Goal: Transaction & Acquisition: Purchase product/service

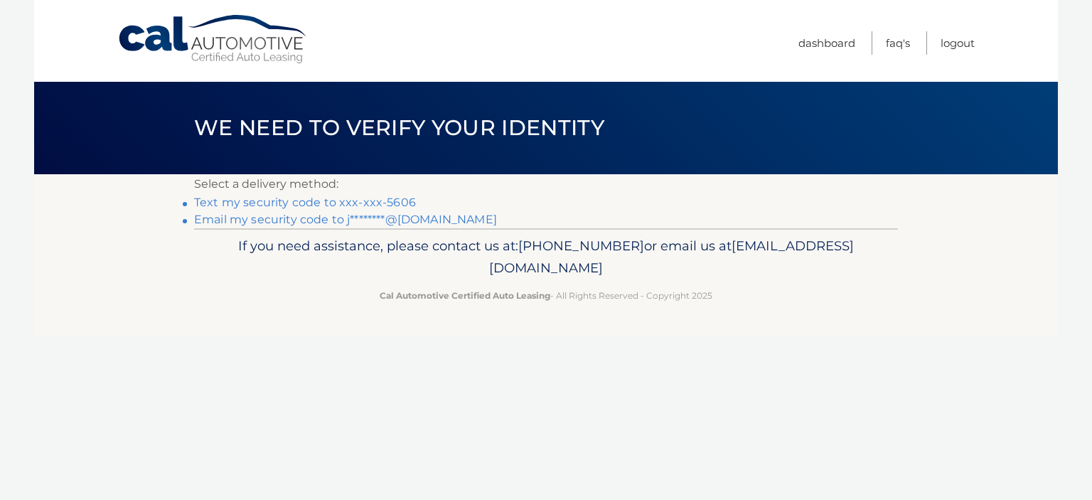
click at [322, 202] on link "Text my security code to xxx-xxx-5606" at bounding box center [305, 202] width 222 height 14
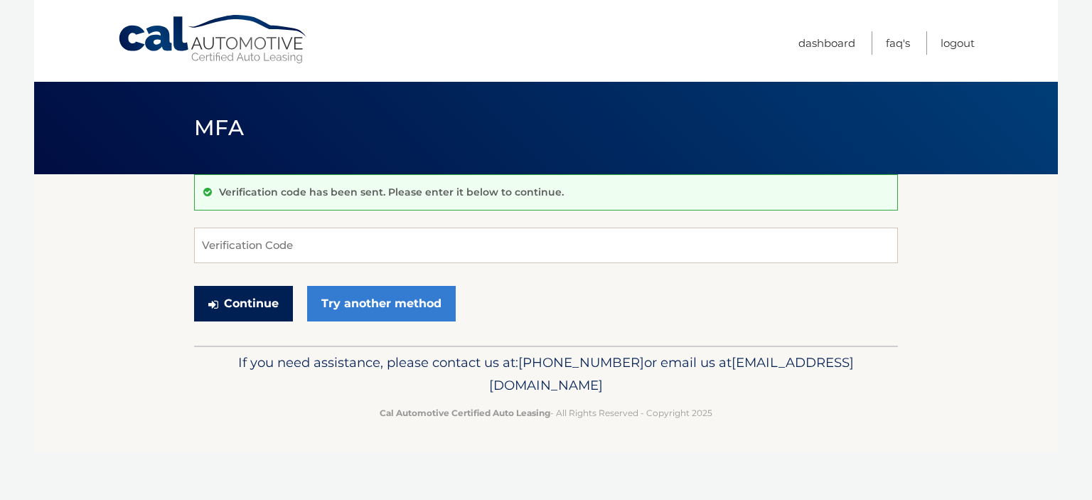
click at [242, 308] on button "Continue" at bounding box center [243, 304] width 99 height 36
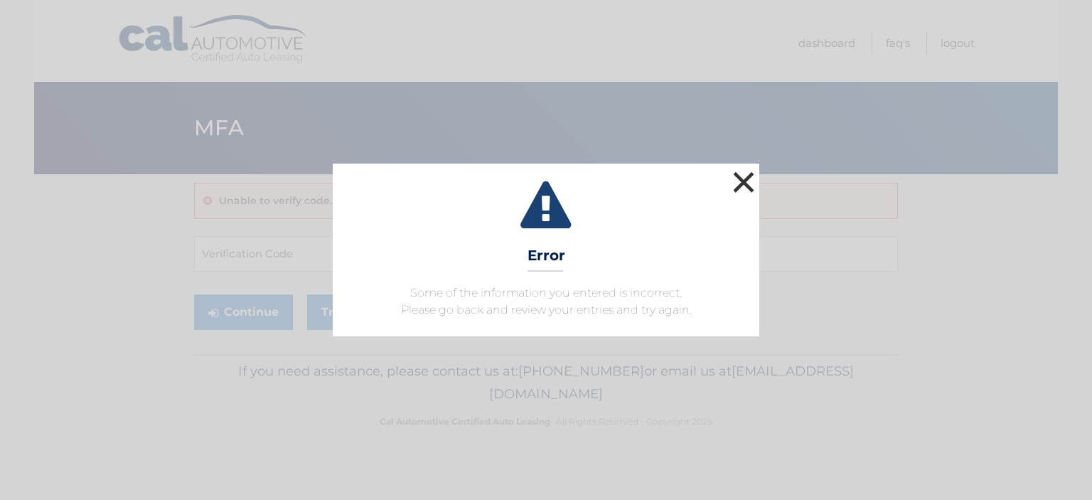
click at [743, 187] on button "×" at bounding box center [743, 182] width 28 height 28
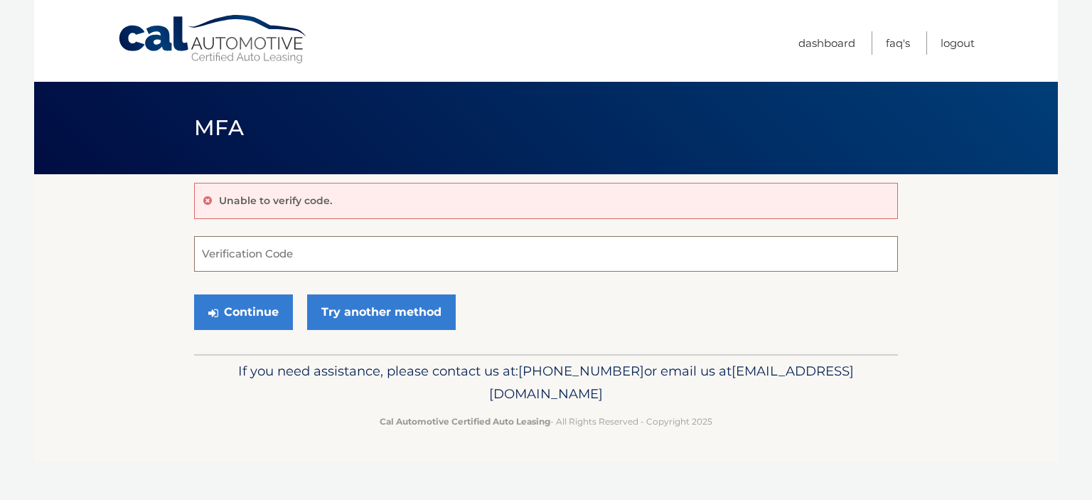
click at [284, 255] on input "Verification Code" at bounding box center [546, 254] width 704 height 36
type input "434756"
click at [247, 320] on button "Continue" at bounding box center [243, 312] width 99 height 36
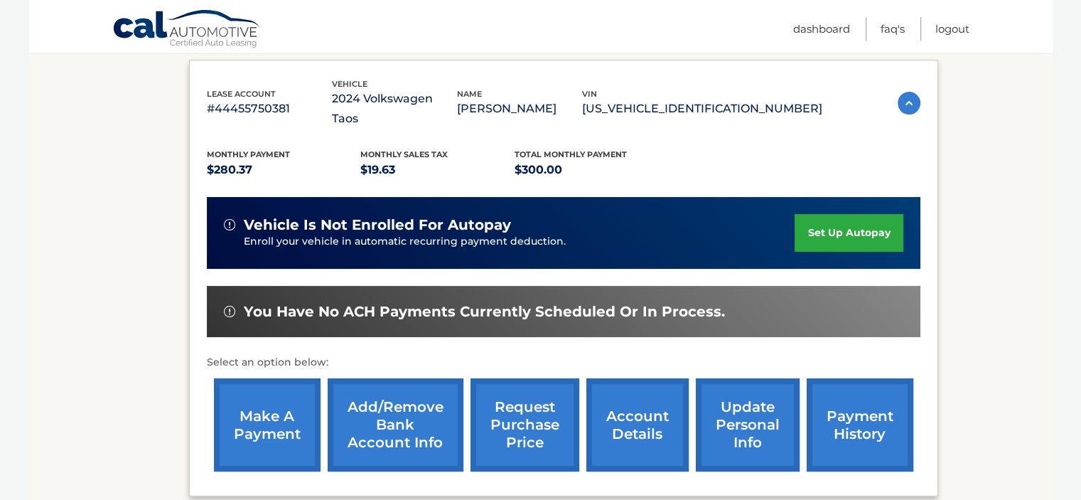
scroll to position [247, 0]
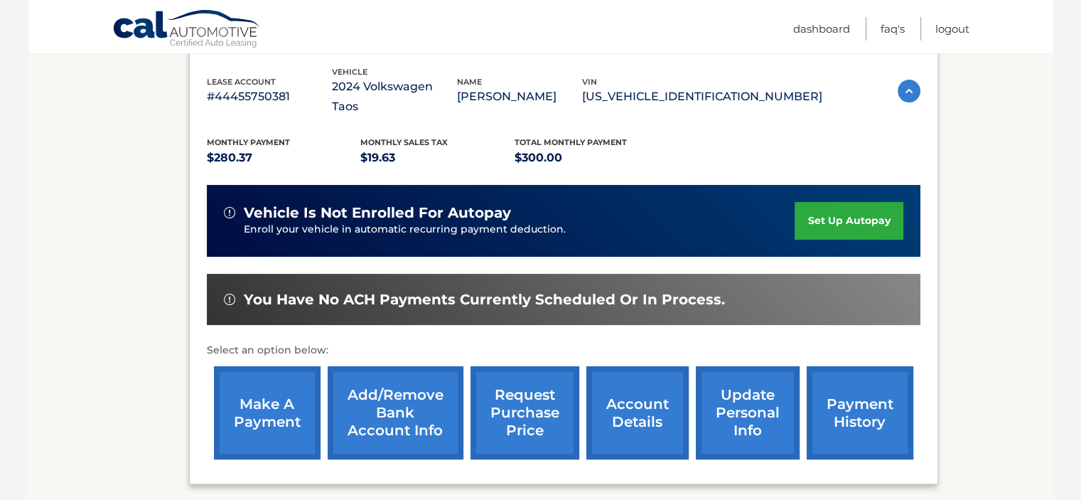
click at [839, 406] on link "payment history" at bounding box center [860, 412] width 107 height 93
click at [278, 410] on link "make a payment" at bounding box center [267, 412] width 107 height 93
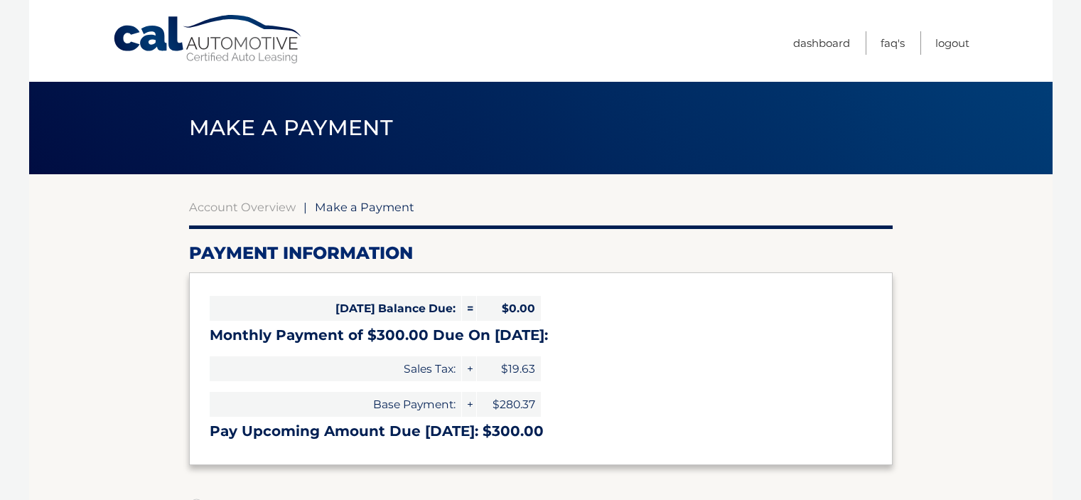
select select "NzVkZGY4Y2ItMDJiMi00MjVkLWIyN2YtNzMyNjMwNGJhOTU3"
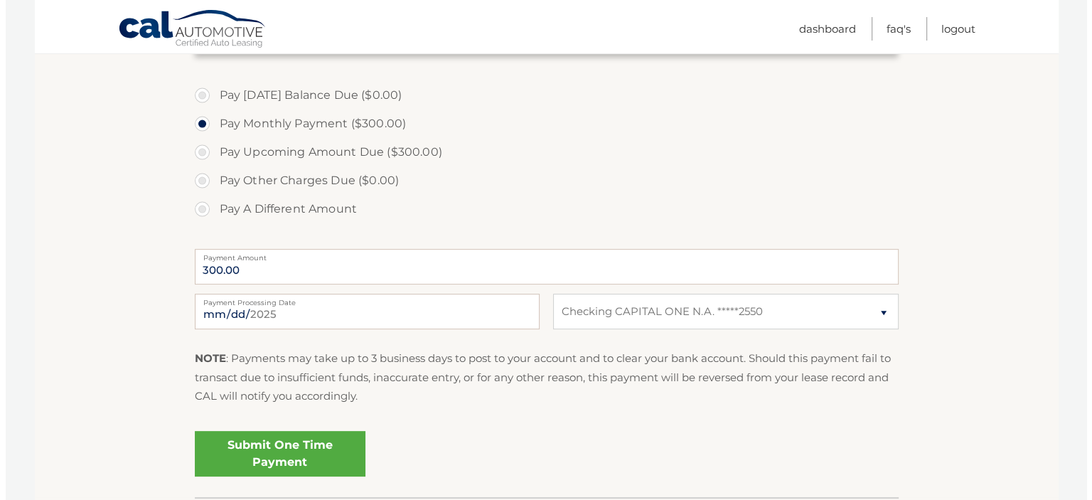
scroll to position [412, 0]
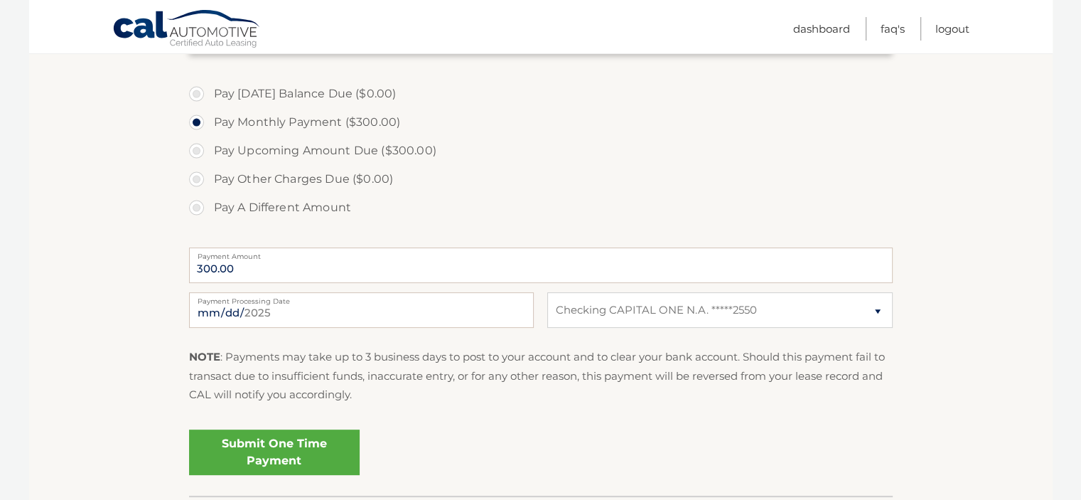
click at [267, 463] on link "Submit One Time Payment" at bounding box center [274, 451] width 171 height 45
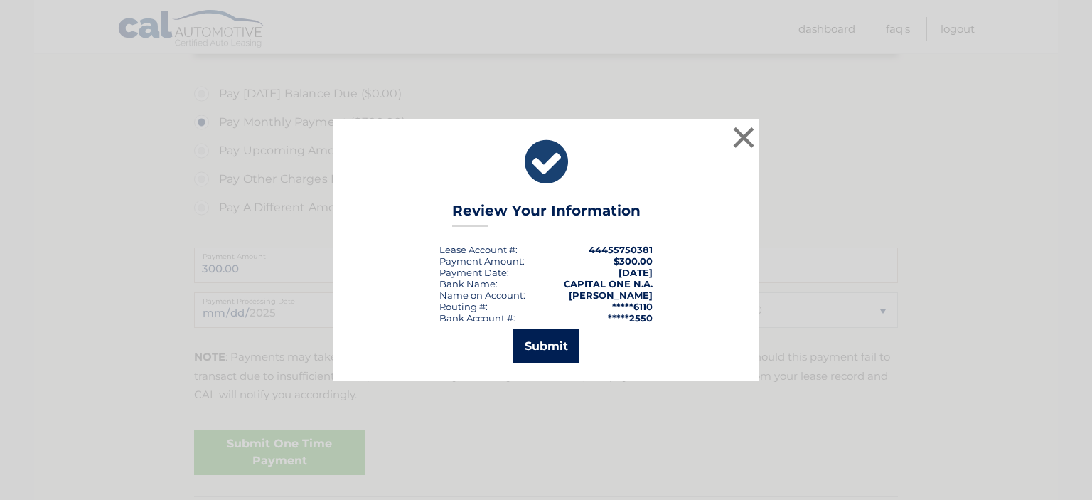
click at [538, 345] on button "Submit" at bounding box center [546, 346] width 66 height 34
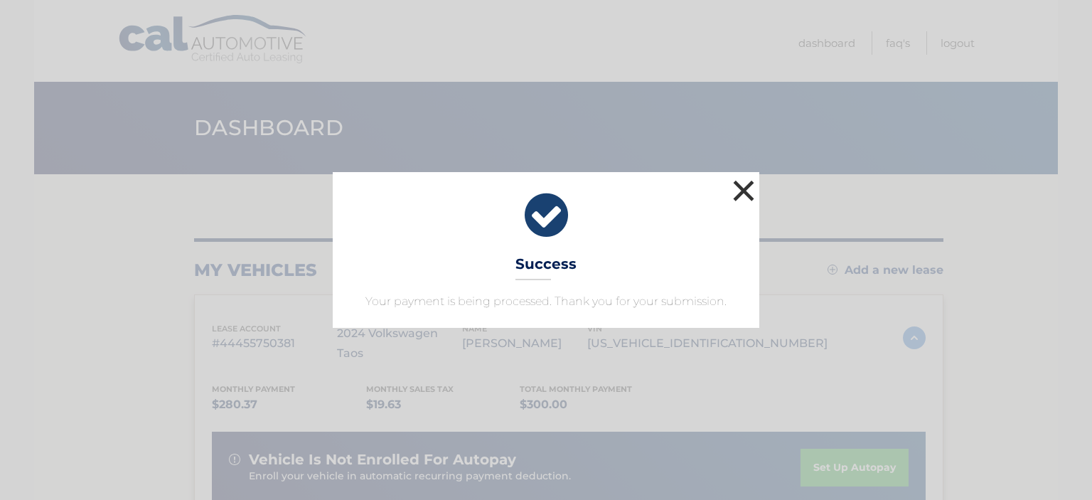
click at [745, 189] on button "×" at bounding box center [743, 190] width 28 height 28
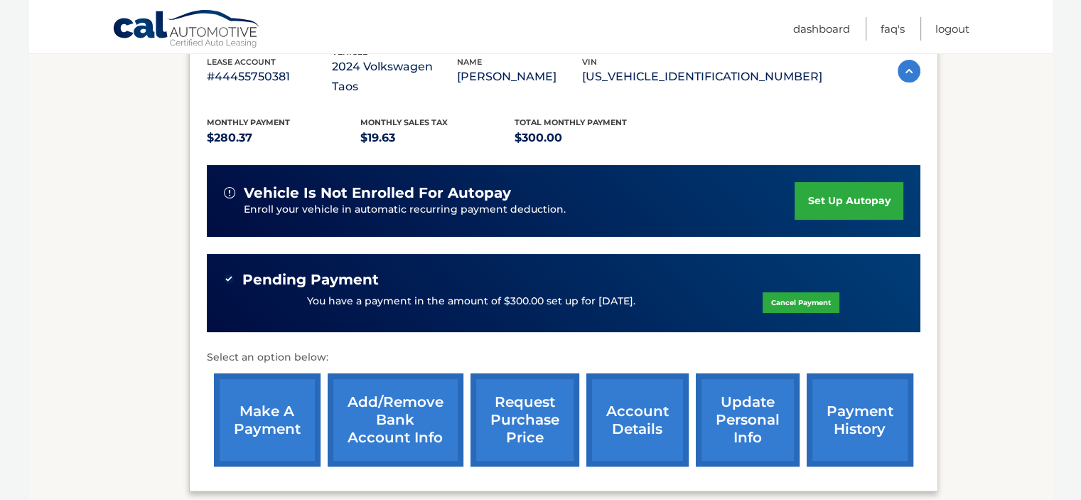
scroll to position [274, 0]
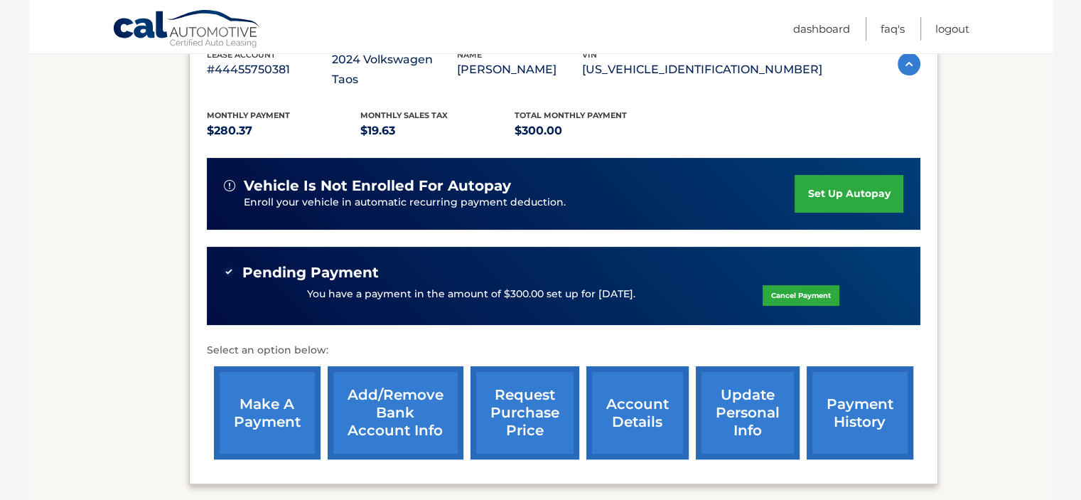
click at [849, 393] on link "payment history" at bounding box center [860, 412] width 107 height 93
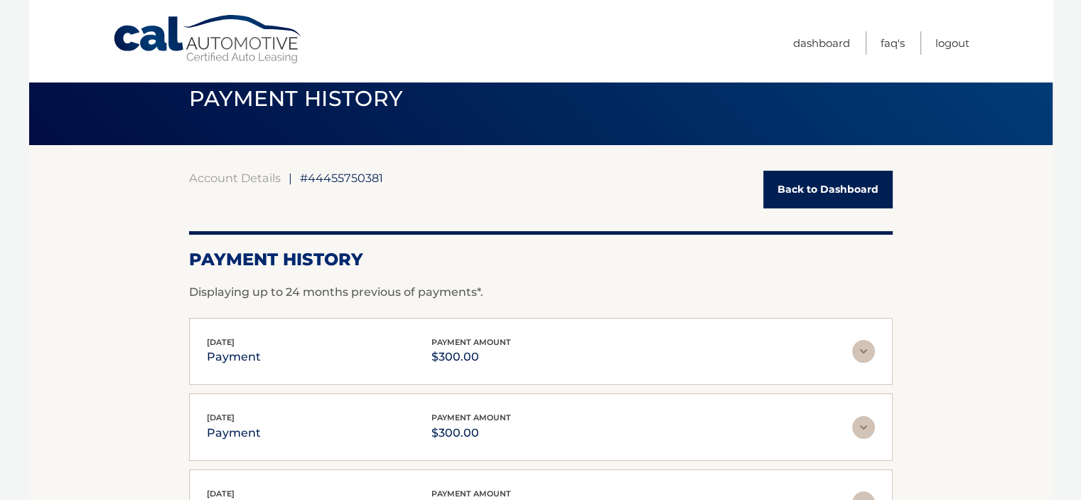
scroll to position [28, 0]
click at [805, 190] on link "Back to Dashboard" at bounding box center [827, 190] width 129 height 38
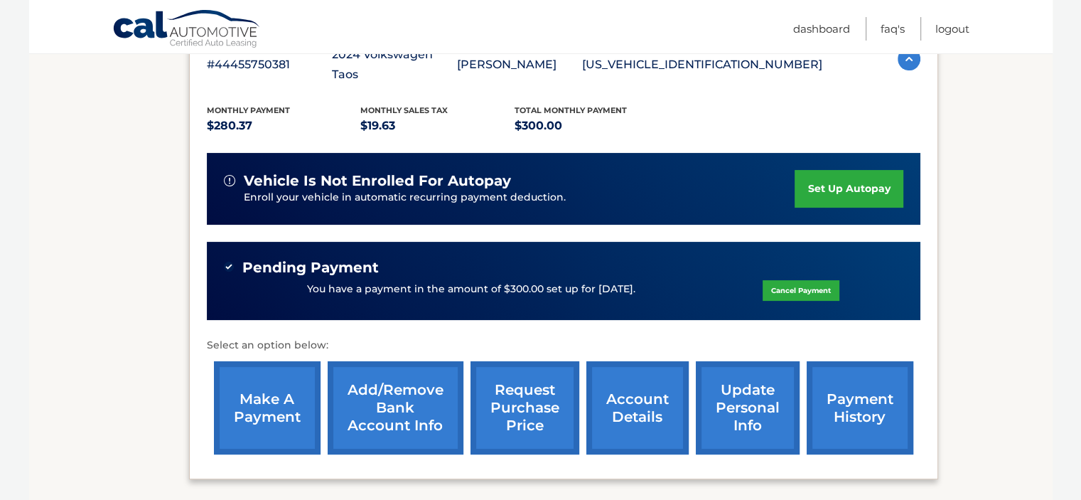
scroll to position [280, 0]
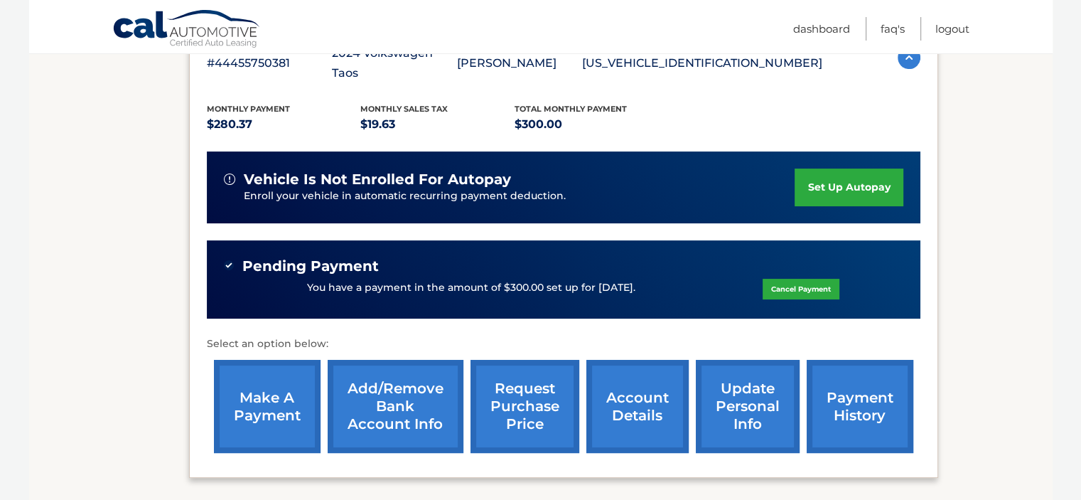
click at [644, 390] on link "account details" at bounding box center [637, 406] width 102 height 93
